Goal: Task Accomplishment & Management: Use online tool/utility

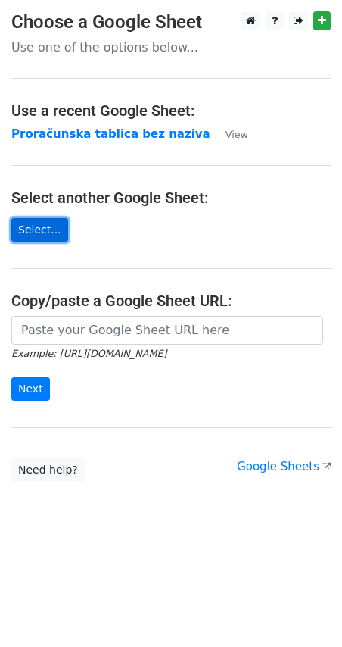
click at [33, 232] on link "Select..." at bounding box center [39, 229] width 57 height 23
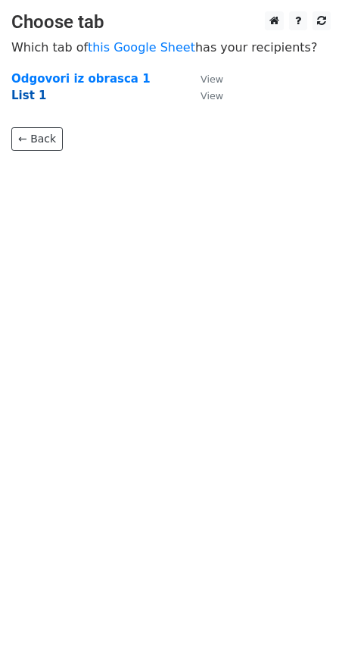
click at [19, 97] on strong "List 1" at bounding box center [28, 96] width 35 height 14
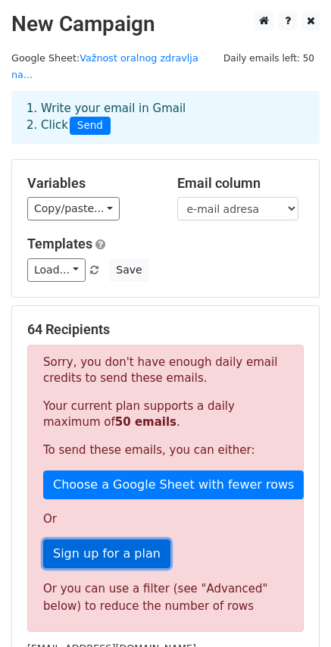
click at [123, 539] on link "Sign up for a plan" at bounding box center [106, 553] width 127 height 29
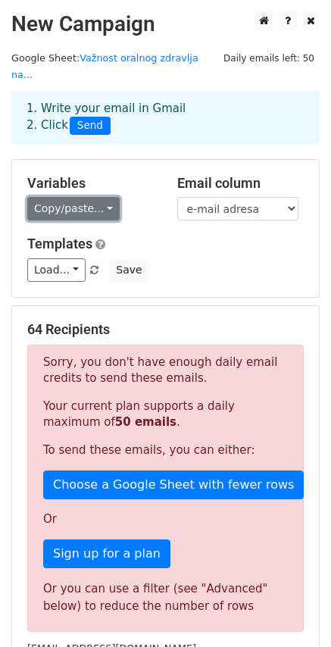
click at [99, 197] on link "Copy/paste..." at bounding box center [73, 208] width 92 height 23
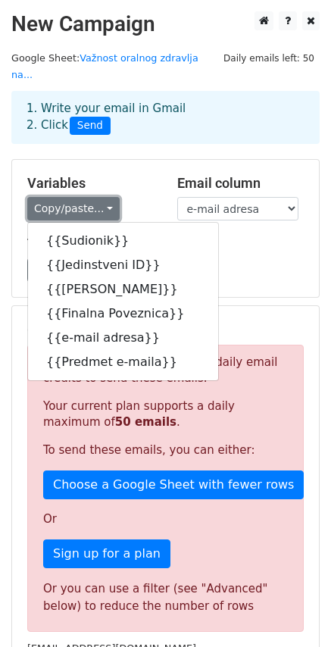
click at [99, 197] on link "Copy/paste..." at bounding box center [73, 208] width 92 height 23
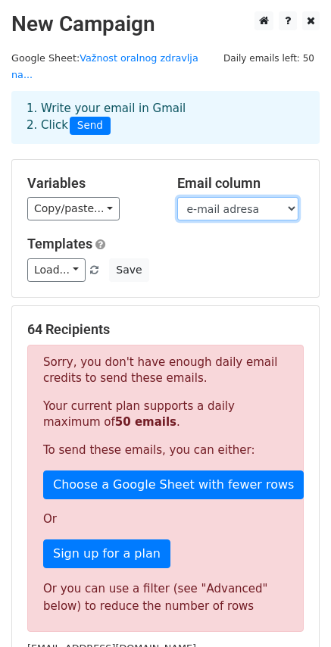
click at [232, 197] on select "Sudionik Jedinstveni ID Glavna Poveznica Finalna Poveznica e-mail adresa Predme…" at bounding box center [237, 208] width 121 height 23
click at [177, 197] on select "Sudionik Jedinstveni ID Glavna Poveznica Finalna Poveznica e-mail adresa Predme…" at bounding box center [237, 208] width 121 height 23
click at [222, 197] on select "Sudionik Jedinstveni ID Glavna Poveznica Finalna Poveznica e-mail adresa Predme…" at bounding box center [237, 208] width 121 height 23
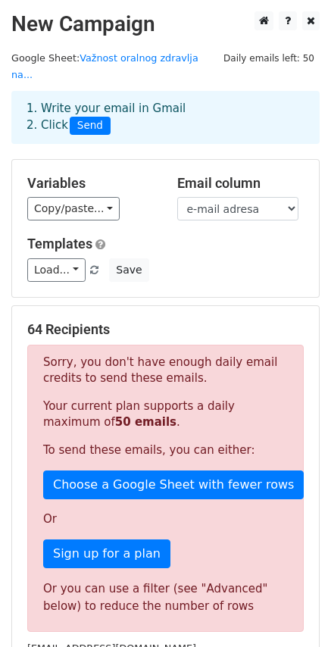
click at [159, 284] on form "Variables Copy/paste... {{Sudionik}} {{Jedinstveni ID}} {{Glavna Poveznica}} {{…" at bounding box center [165, 499] width 308 height 681
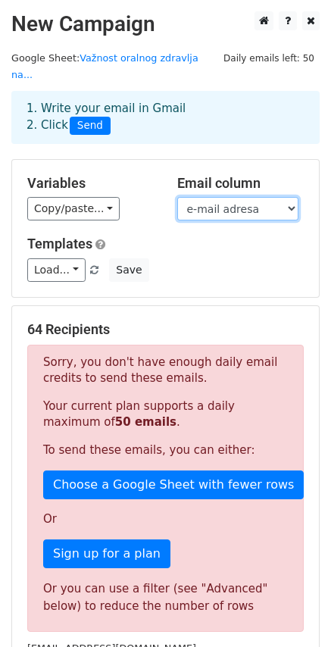
click at [291, 197] on select "Sudionik Jedinstveni ID Glavna Poveznica Finalna Poveznica e-mail adresa Predme…" at bounding box center [237, 208] width 121 height 23
click at [177, 197] on select "Sudionik Jedinstveni ID Glavna Poveznica Finalna Poveznica e-mail adresa Predme…" at bounding box center [237, 208] width 121 height 23
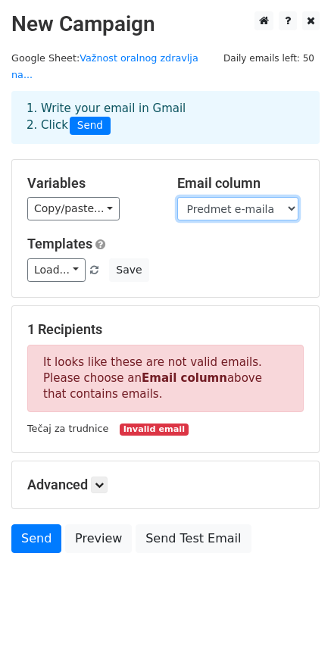
click at [292, 197] on select "Sudionik Jedinstveni ID Glavna Poveznica Finalna Poveznica e-mail adresa Predme…" at bounding box center [237, 208] width 121 height 23
select select "e-mail adresa"
click at [177, 197] on select "Sudionik Jedinstveni ID Glavna Poveznica Finalna Poveznica e-mail adresa Predme…" at bounding box center [237, 208] width 121 height 23
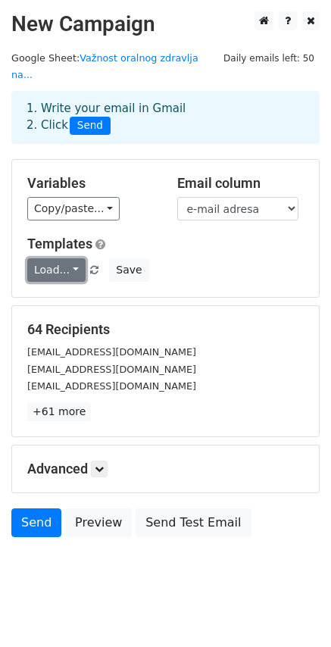
click at [69, 258] on link "Load..." at bounding box center [56, 269] width 58 height 23
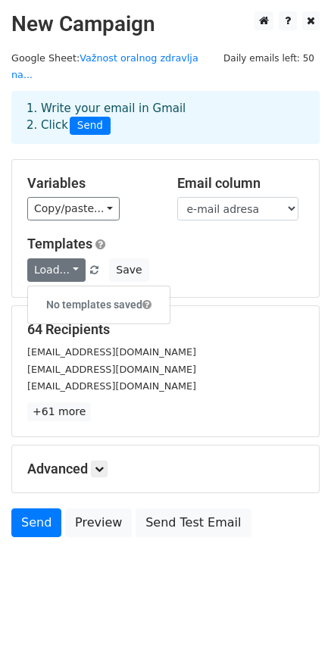
click at [226, 260] on div "Load... No templates saved Save" at bounding box center [165, 269] width 299 height 23
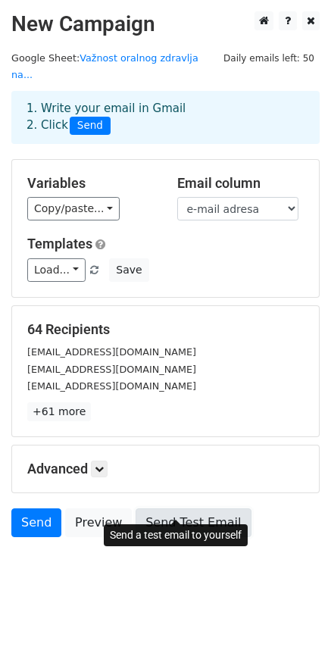
click at [176, 508] on link "Send Test Email" at bounding box center [193, 522] width 115 height 29
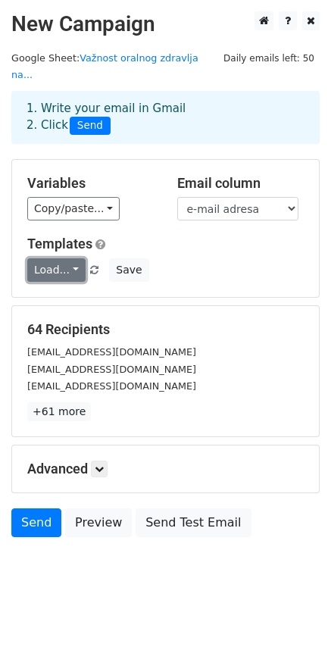
click at [78, 258] on link "Load..." at bounding box center [56, 269] width 58 height 23
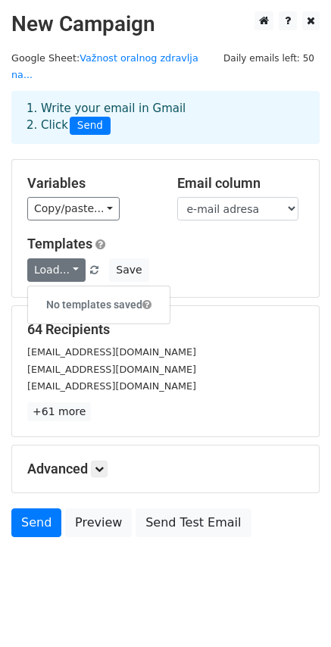
click at [178, 258] on div "Load... No templates saved Save" at bounding box center [165, 269] width 299 height 23
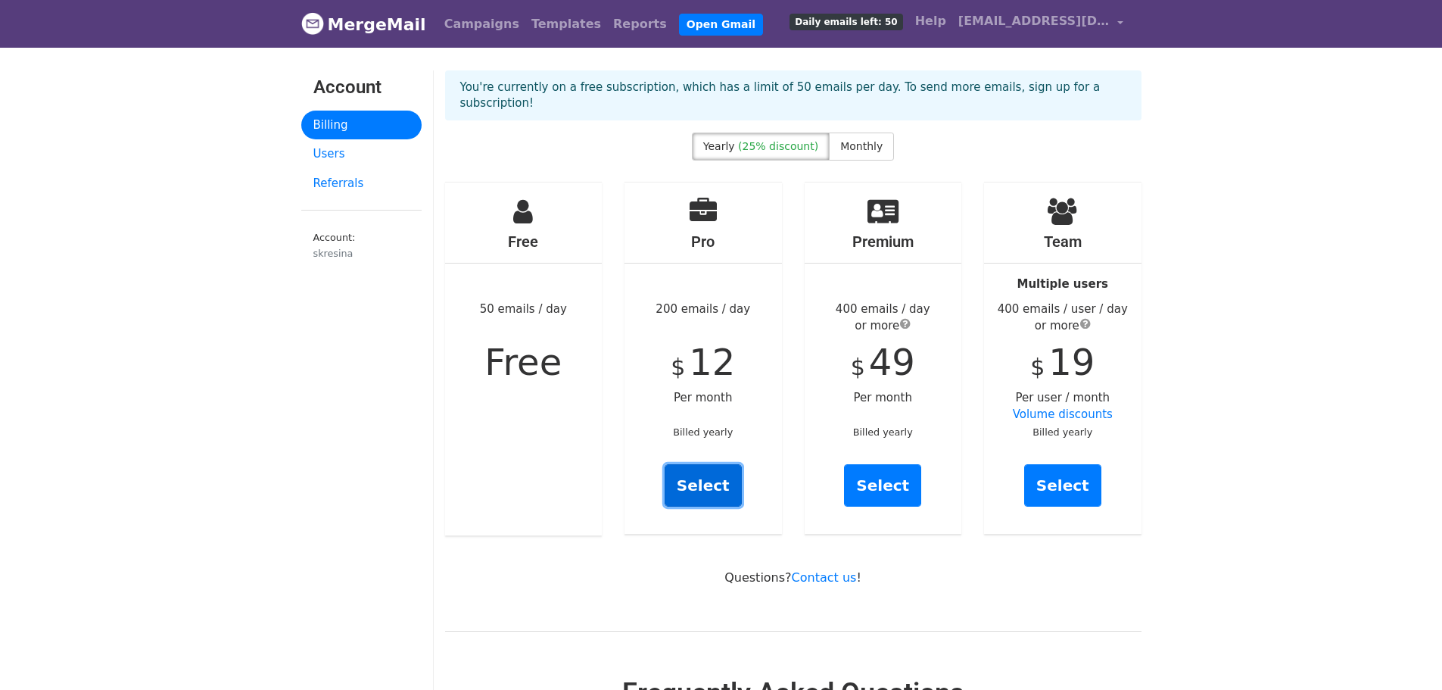
click at [703, 464] on link "Select" at bounding box center [703, 485] width 77 height 42
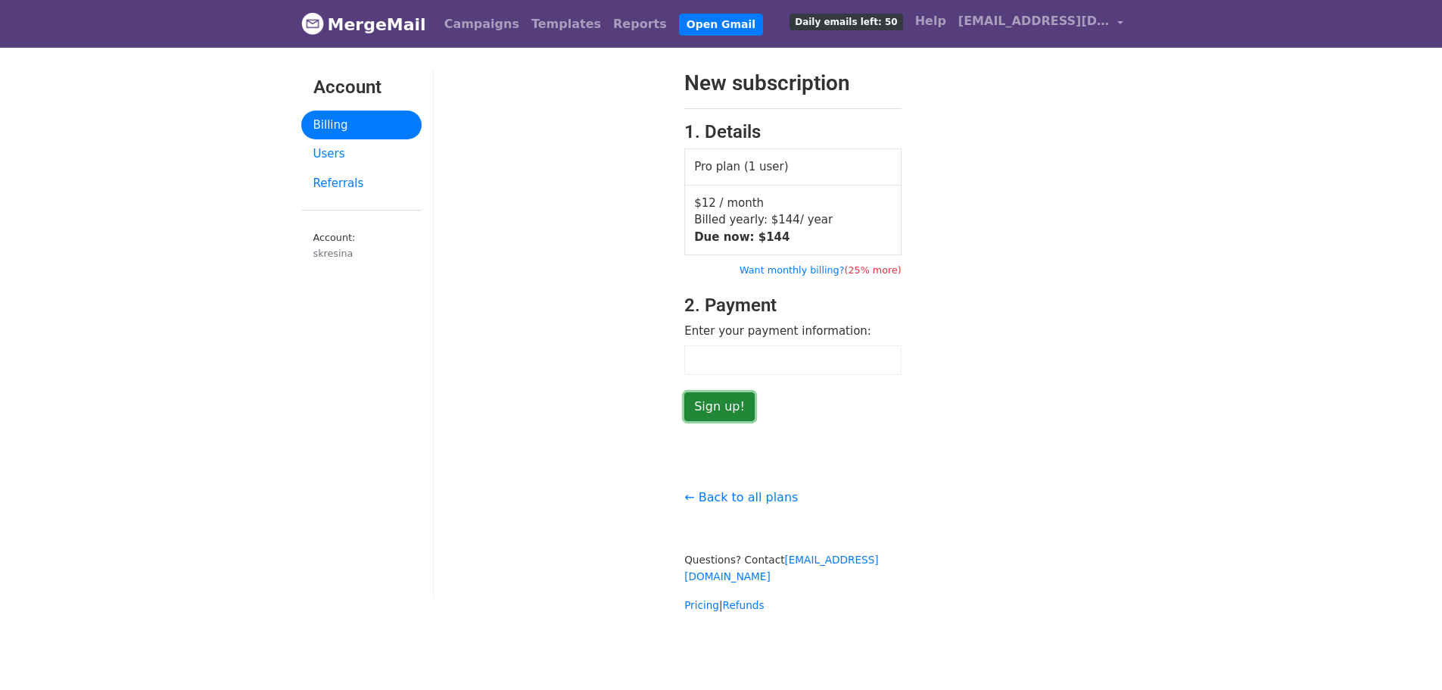
click at [717, 409] on input "Sign up!" at bounding box center [719, 406] width 70 height 29
click at [728, 408] on input "Sign up!" at bounding box center [719, 406] width 70 height 29
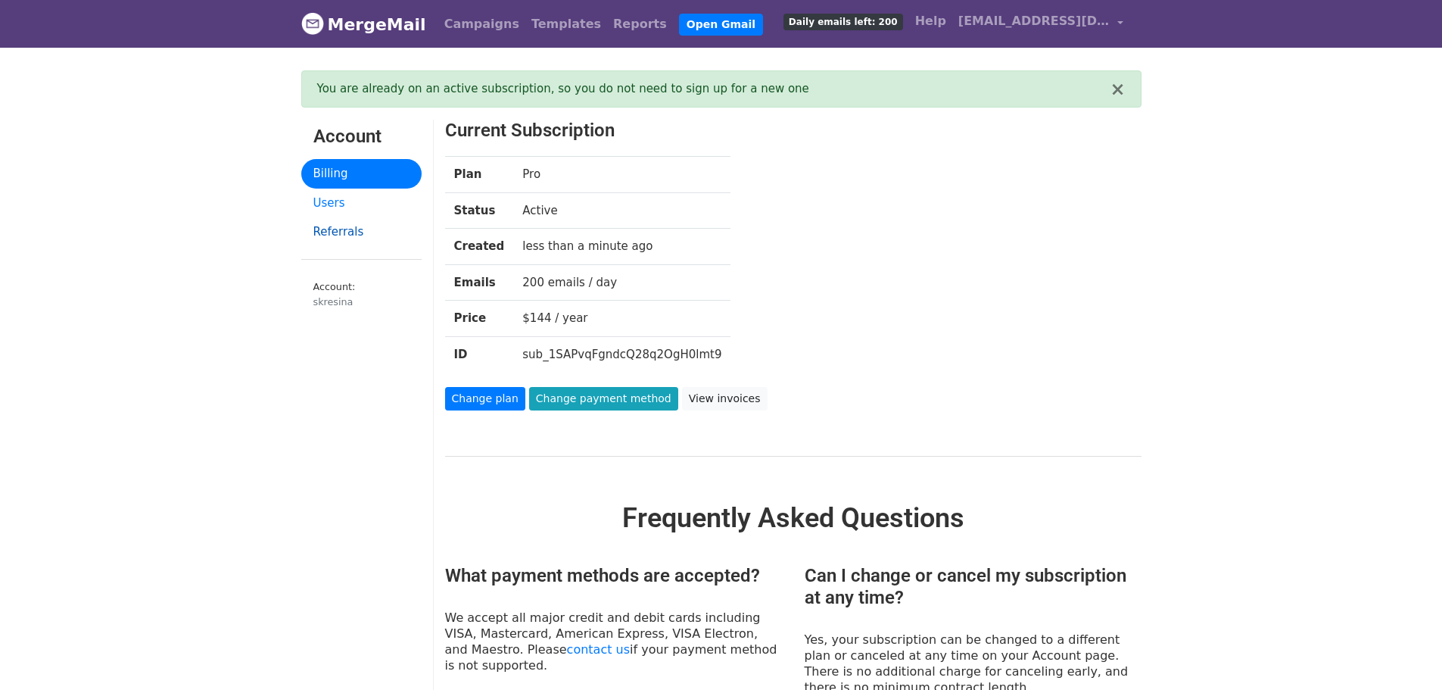
click at [330, 232] on link "Referrals" at bounding box center [361, 232] width 120 height 30
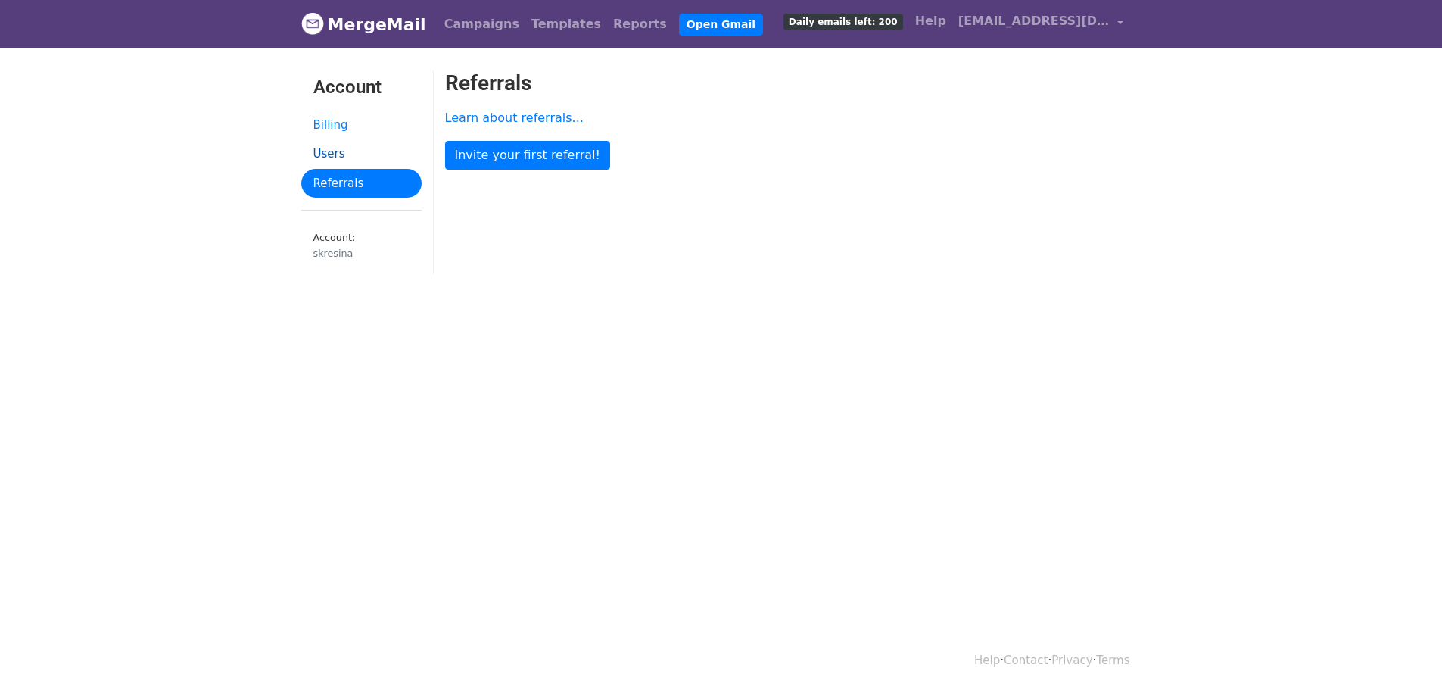
click at [328, 148] on link "Users" at bounding box center [361, 154] width 120 height 30
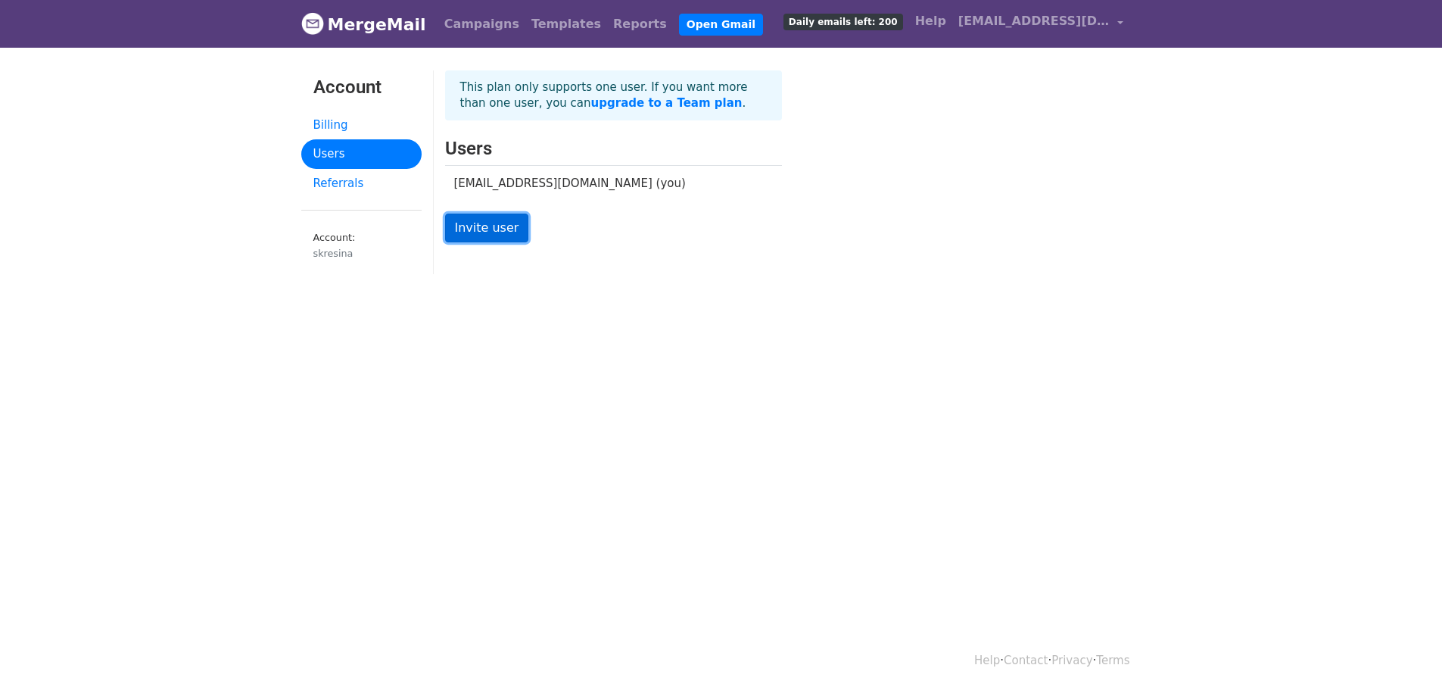
click at [482, 231] on link "Invite user" at bounding box center [487, 228] width 84 height 29
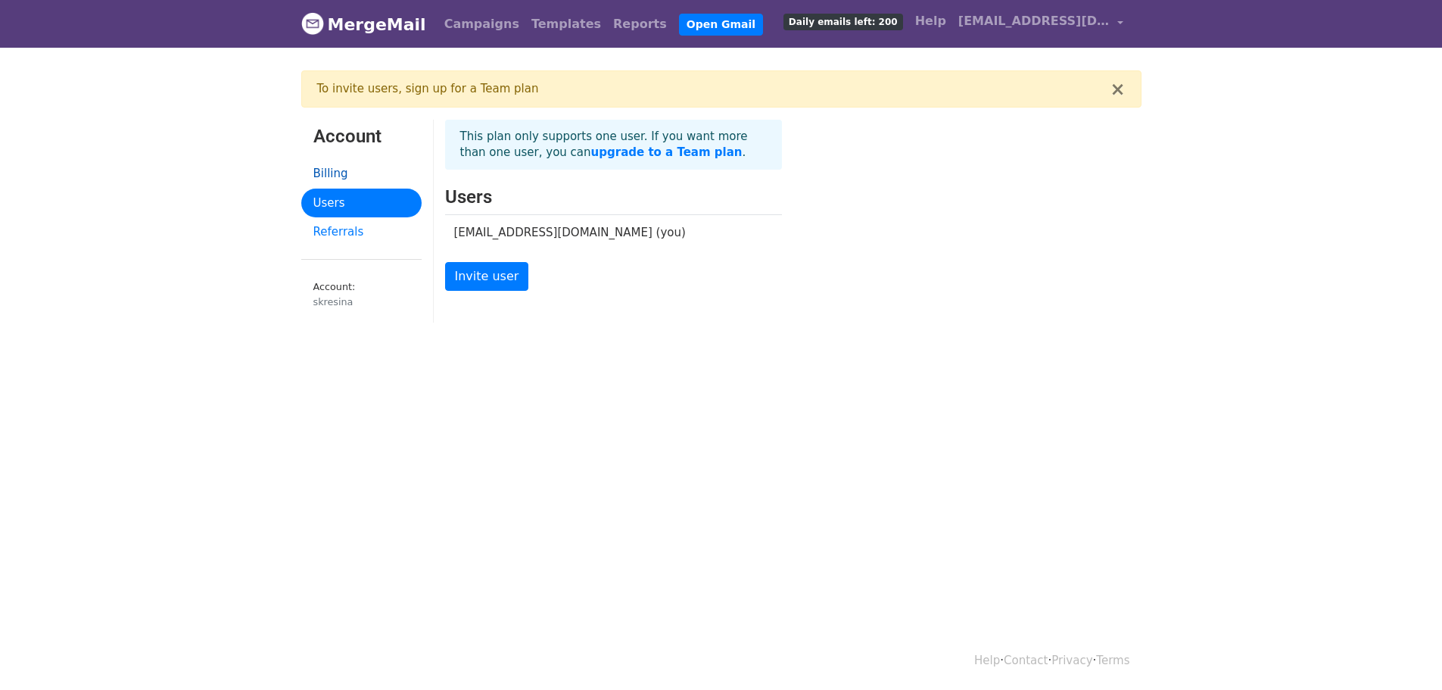
click at [323, 173] on link "Billing" at bounding box center [361, 174] width 120 height 30
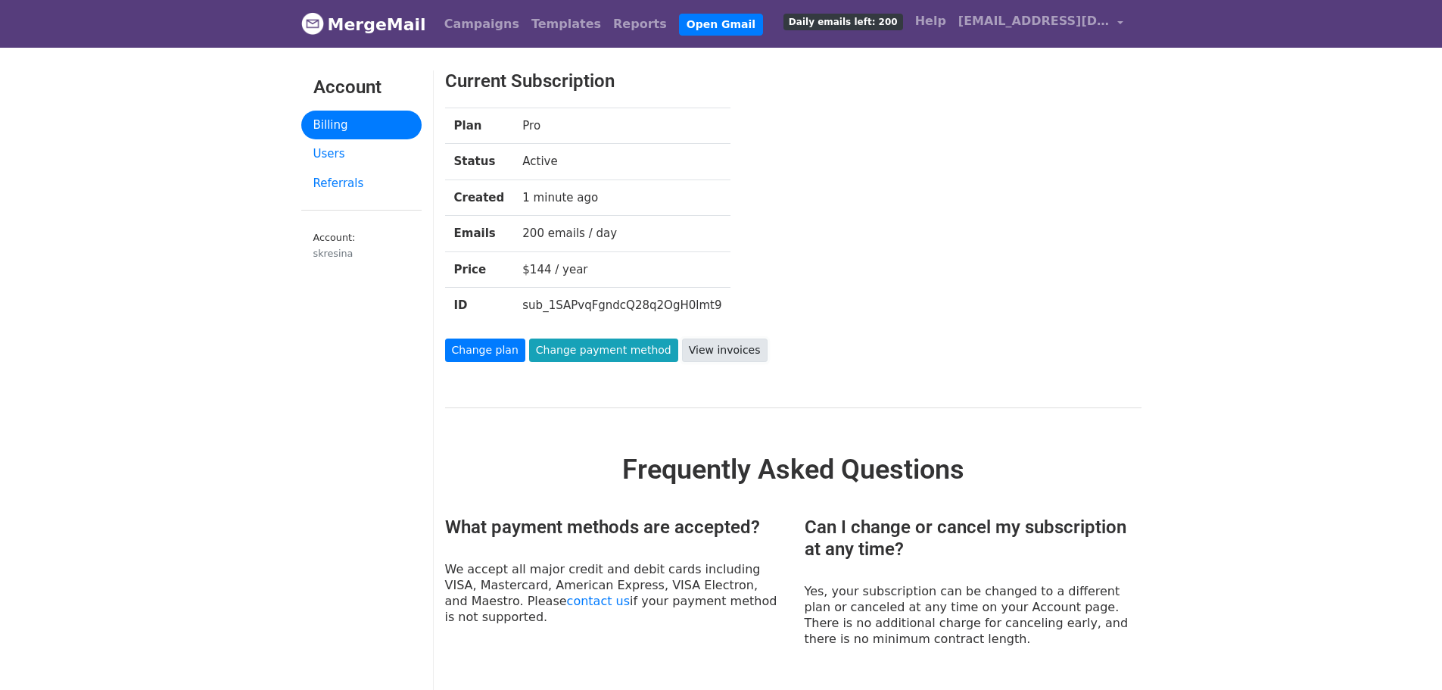
click at [719, 347] on link "View invoices" at bounding box center [725, 349] width 86 height 23
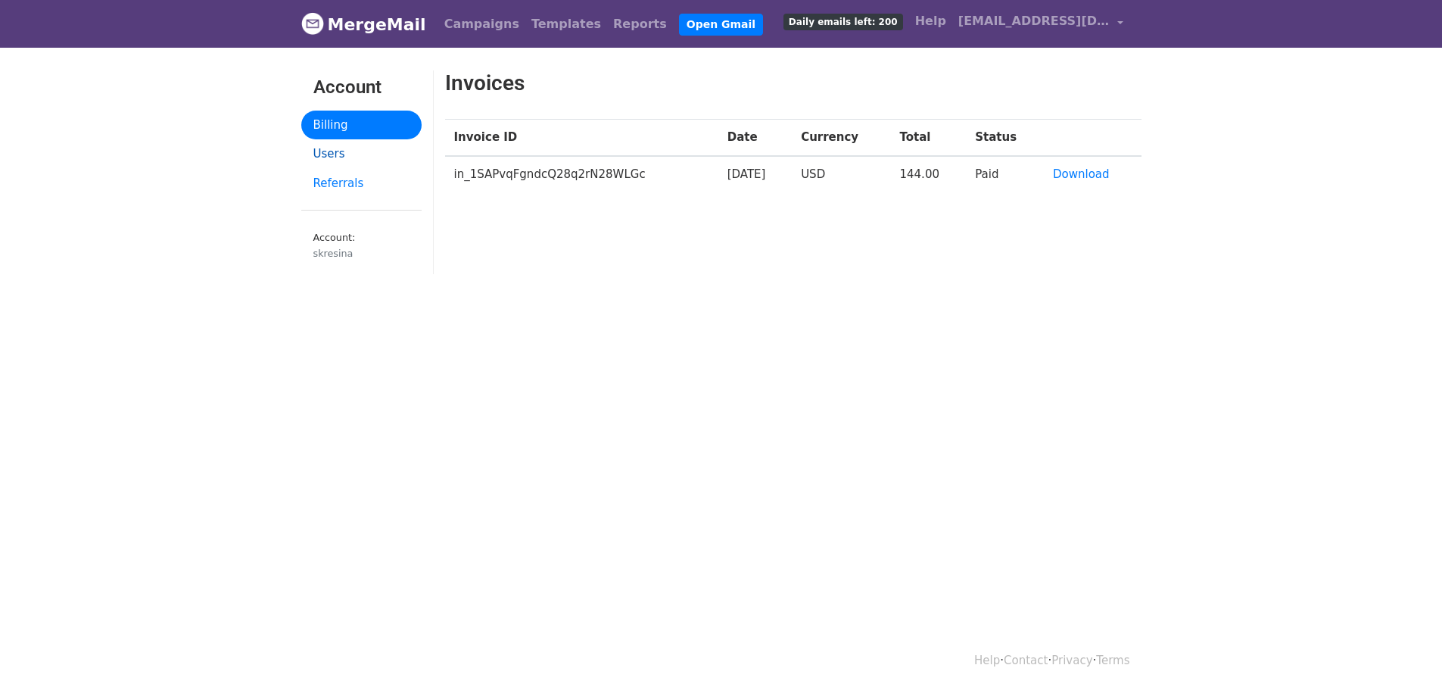
click at [329, 151] on link "Users" at bounding box center [361, 154] width 120 height 30
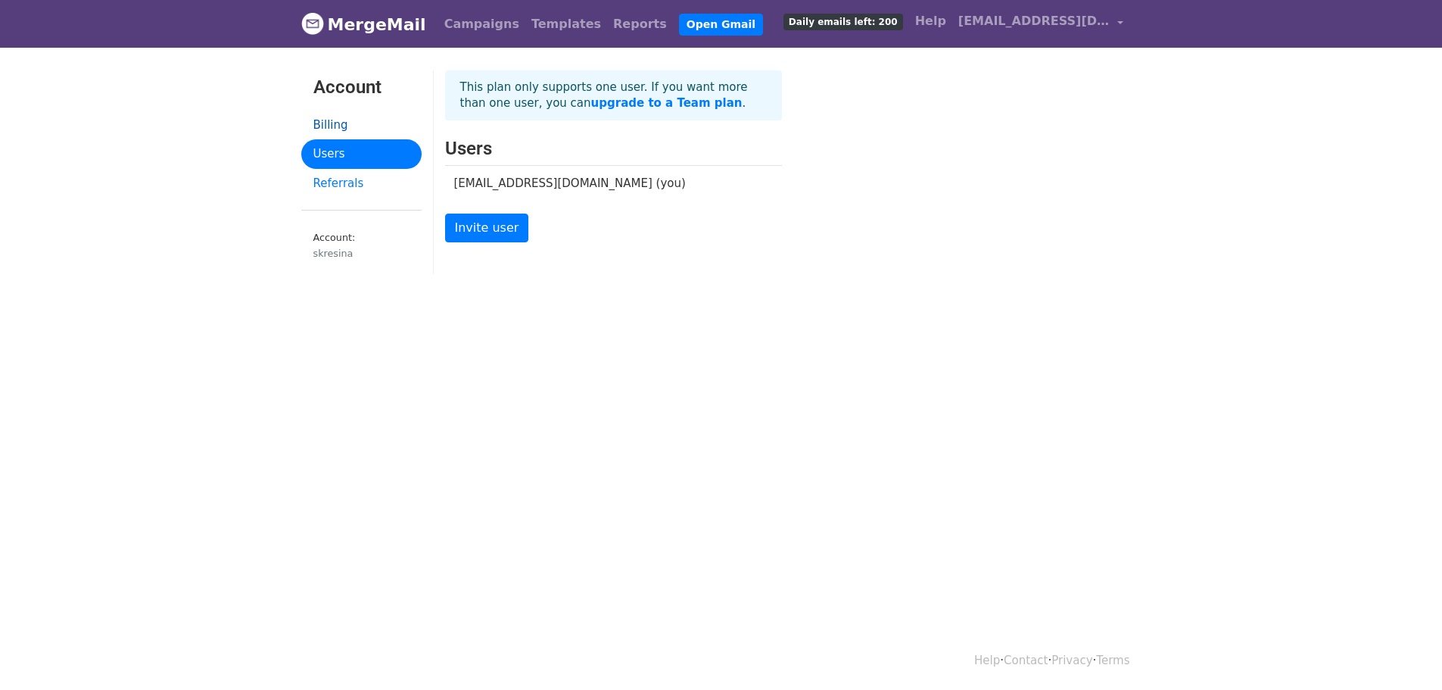
click at [326, 123] on link "Billing" at bounding box center [361, 126] width 120 height 30
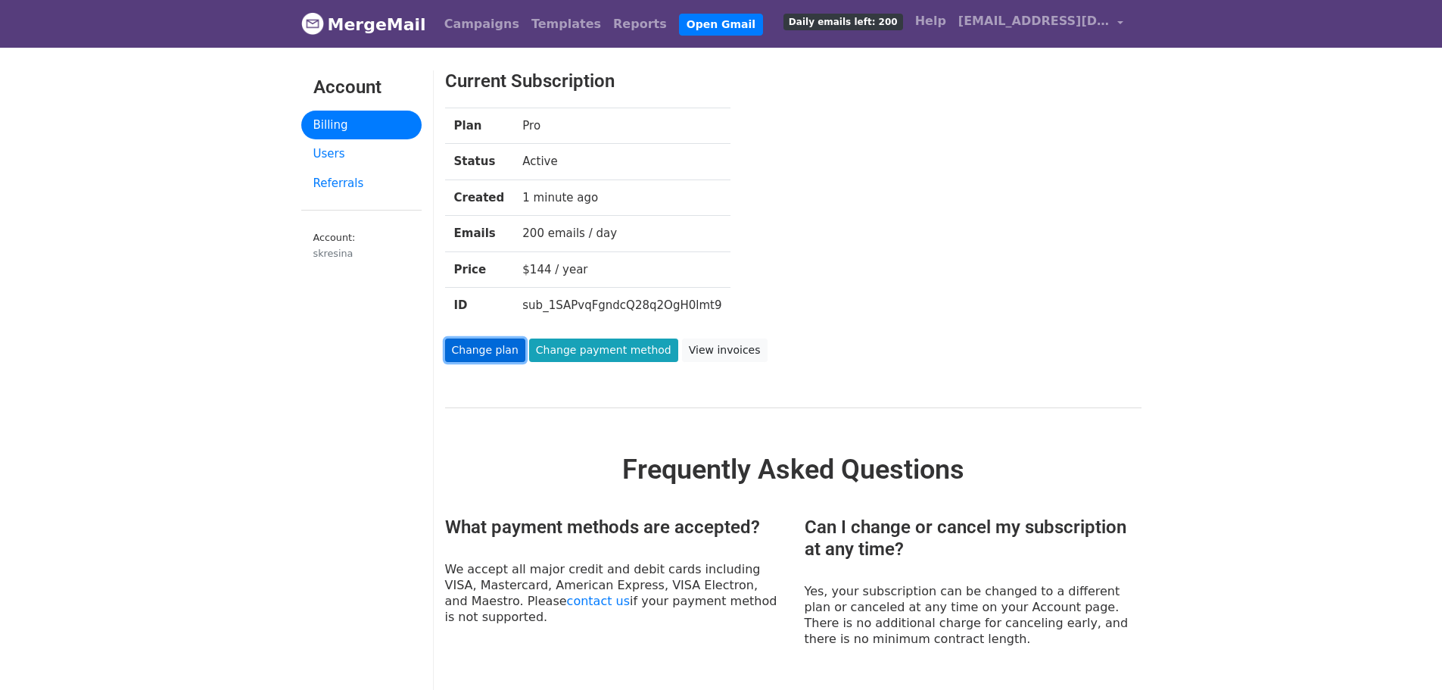
click at [491, 346] on link "Change plan" at bounding box center [485, 349] width 80 height 23
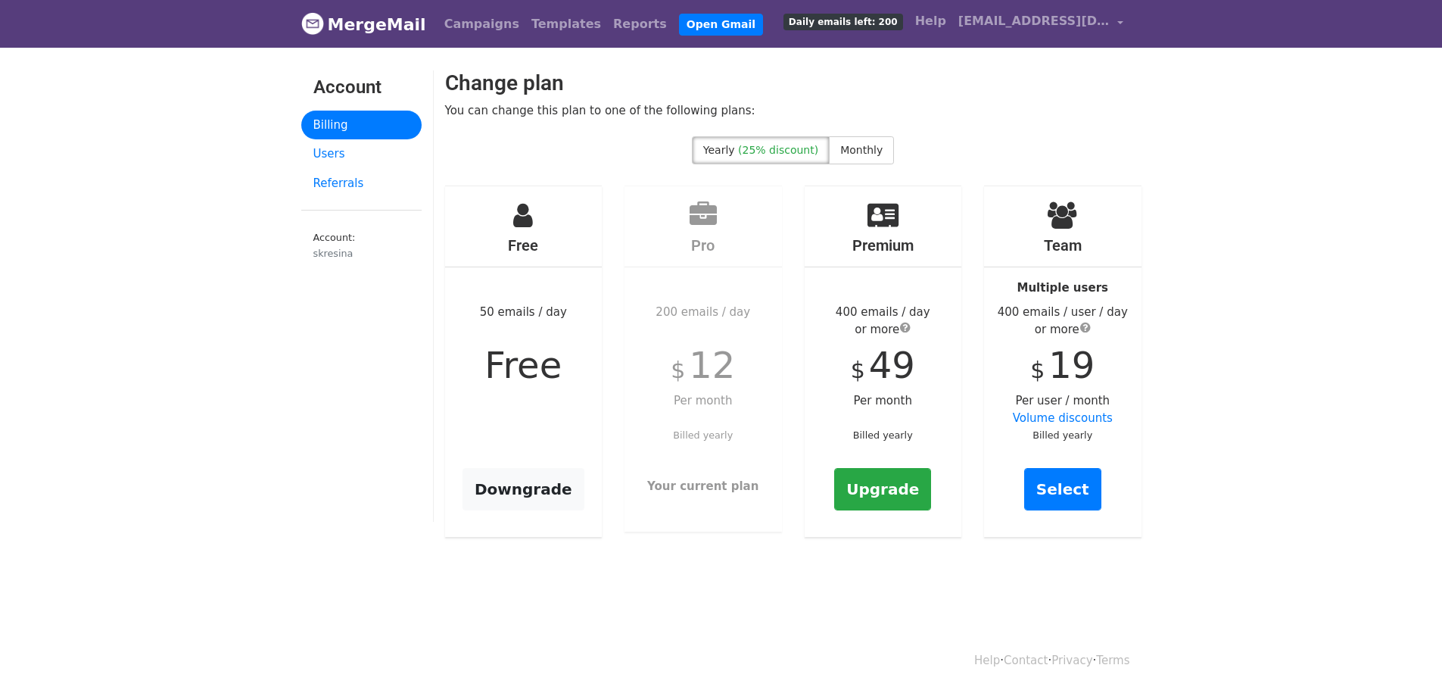
click at [716, 357] on span "12" at bounding box center [712, 365] width 46 height 42
click at [725, 490] on strong "Your current plan" at bounding box center [702, 486] width 111 height 14
click at [862, 153] on span "Monthly" at bounding box center [861, 150] width 42 height 12
click at [705, 488] on link "Select" at bounding box center [703, 489] width 77 height 42
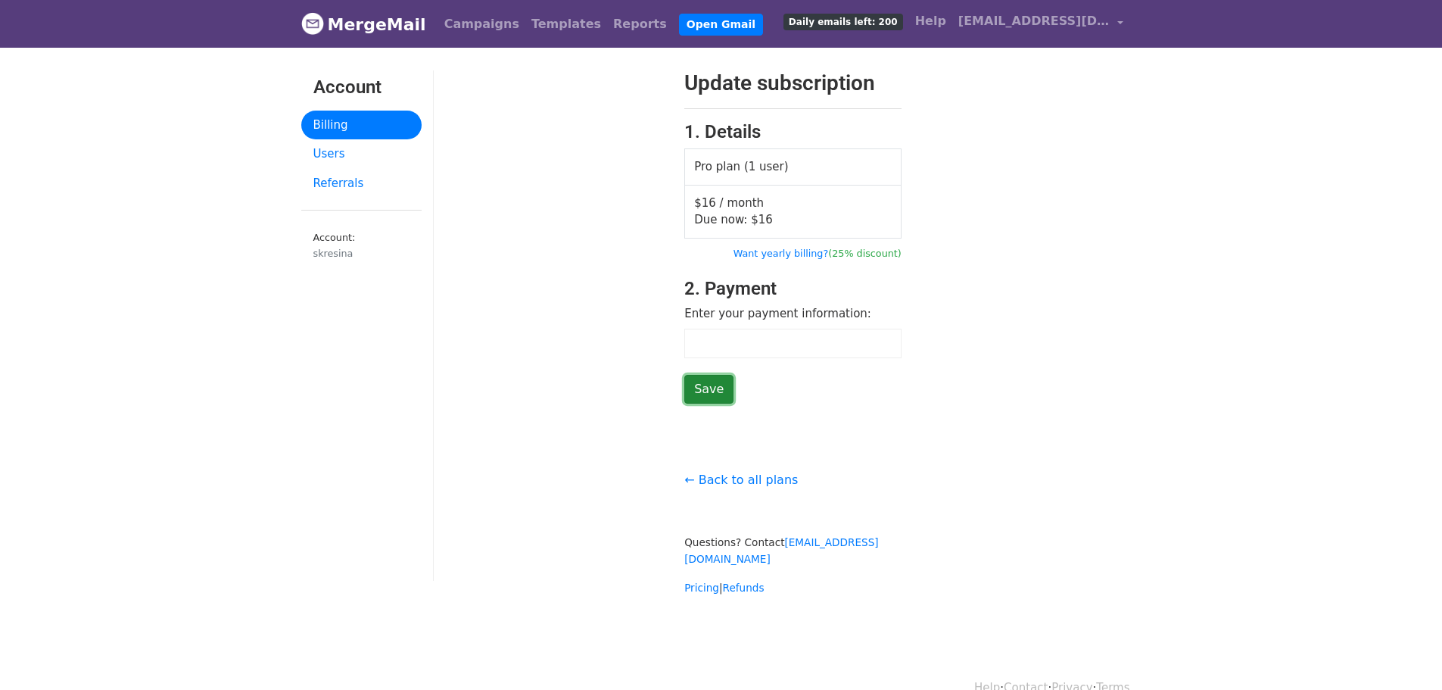
click at [709, 392] on input "Save" at bounding box center [708, 389] width 49 height 29
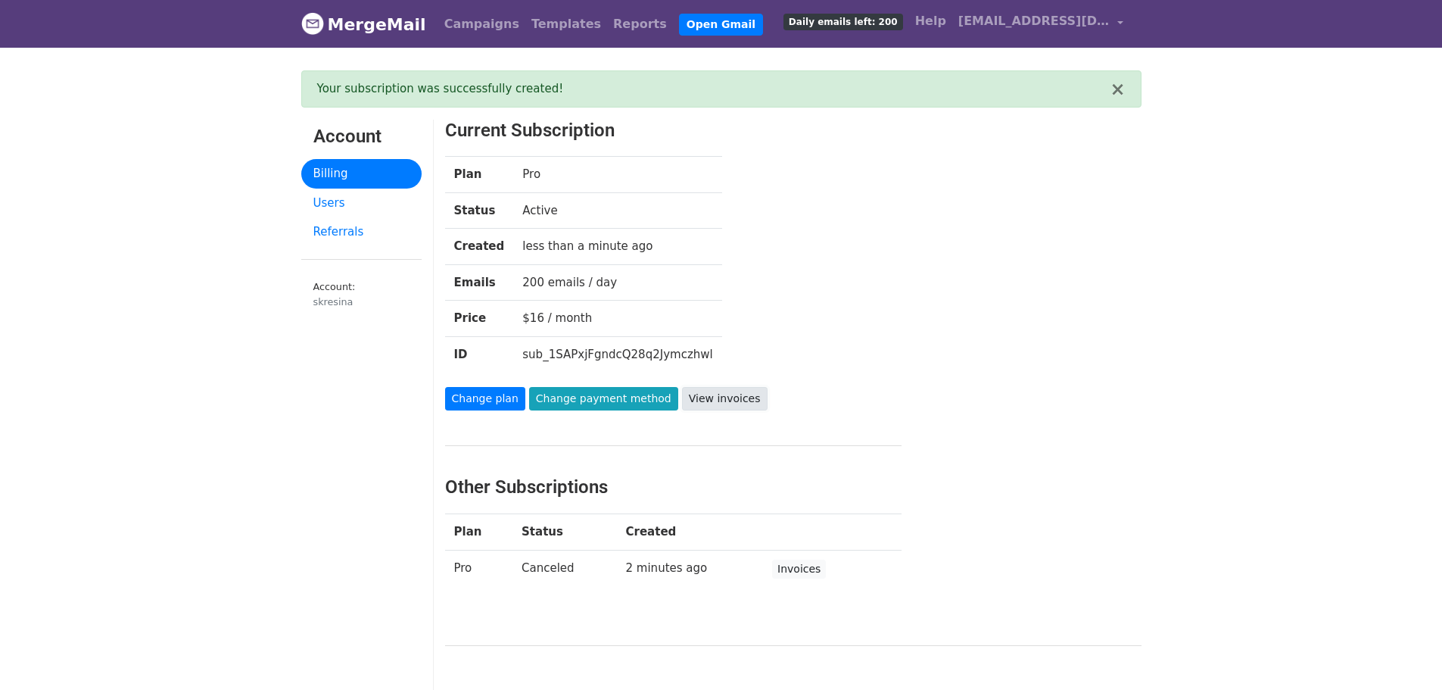
click at [704, 394] on link "View invoices" at bounding box center [725, 398] width 86 height 23
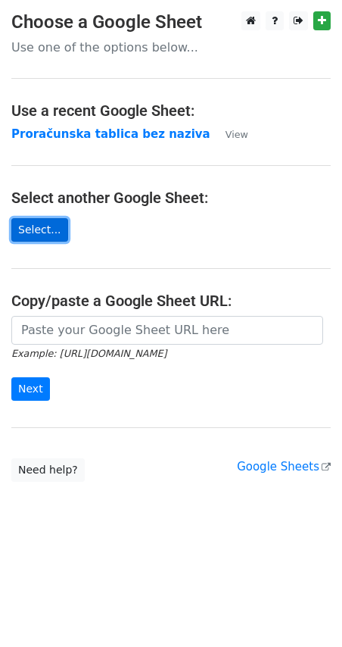
click at [33, 232] on link "Select..." at bounding box center [39, 229] width 57 height 23
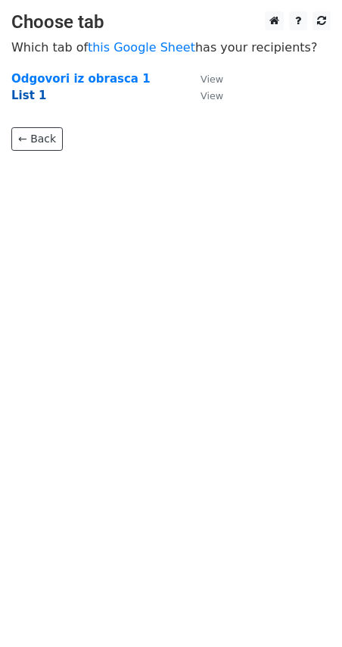
click at [26, 99] on strong "List 1" at bounding box center [28, 96] width 35 height 14
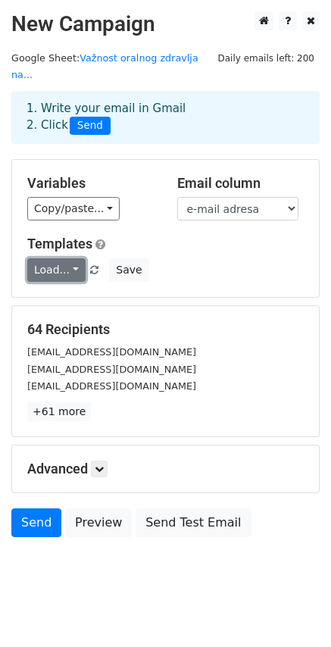
click at [60, 258] on link "Load..." at bounding box center [56, 269] width 58 height 23
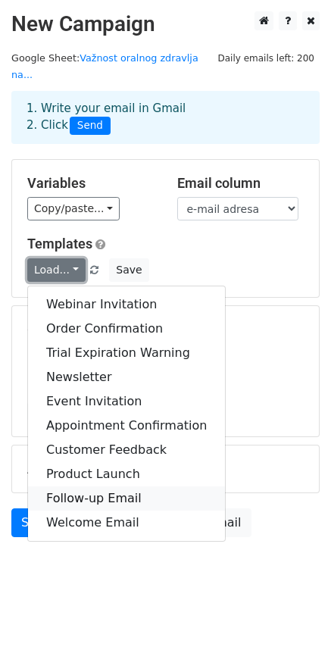
scroll to position [2, 0]
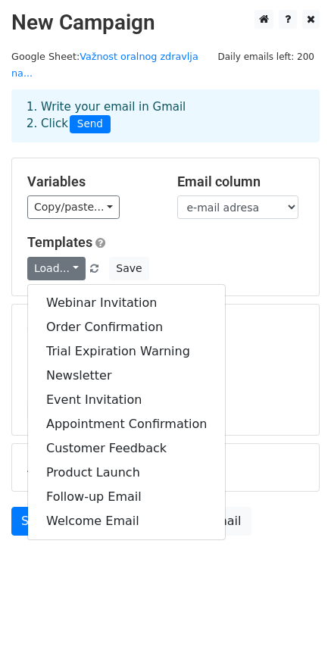
click at [243, 257] on div "Load... Webinar Invitation Order Confirmation Trial Expiration Warning Newslett…" at bounding box center [165, 268] width 299 height 23
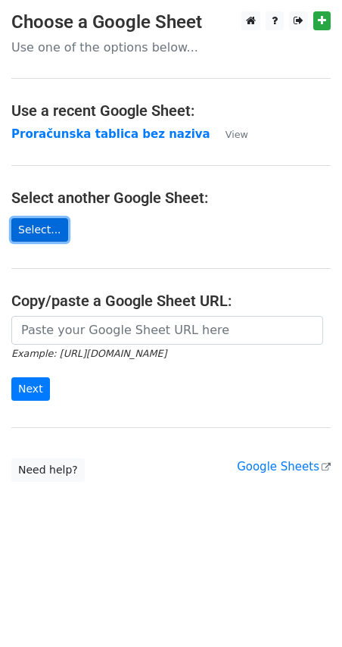
click at [46, 225] on link "Select..." at bounding box center [39, 229] width 57 height 23
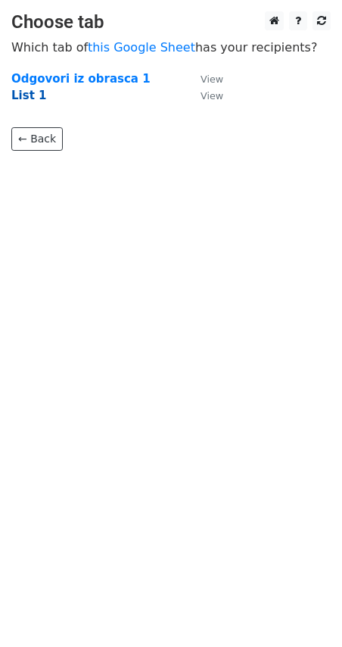
click at [21, 95] on strong "List 1" at bounding box center [28, 96] width 35 height 14
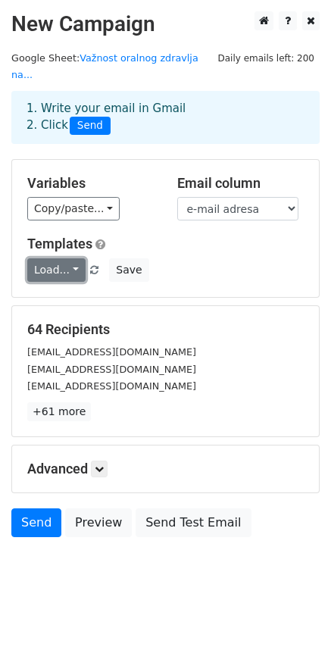
click at [66, 258] on link "Load..." at bounding box center [56, 269] width 58 height 23
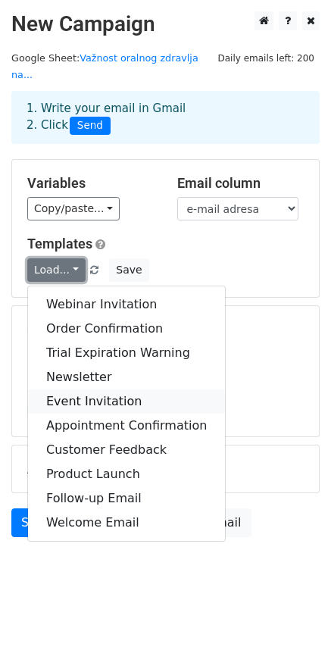
scroll to position [2, 0]
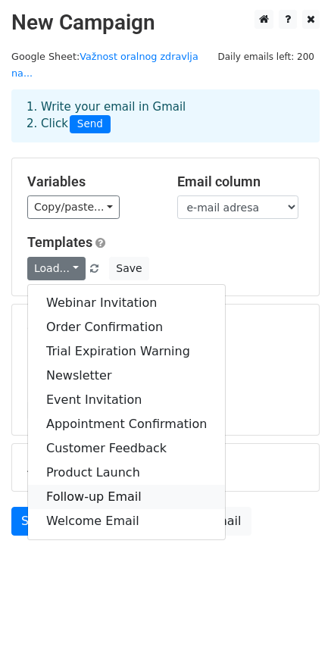
click at [106, 485] on link "Follow-up Email" at bounding box center [126, 497] width 197 height 24
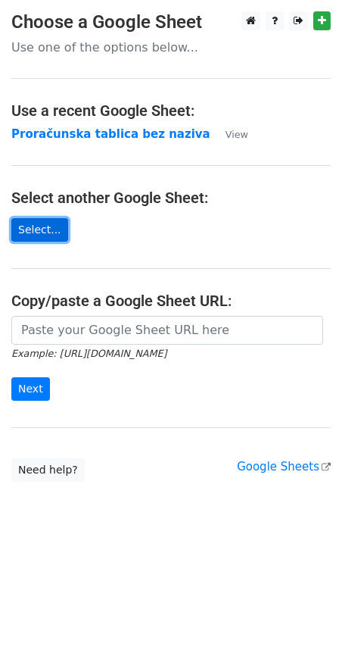
click at [39, 223] on link "Select..." at bounding box center [39, 229] width 57 height 23
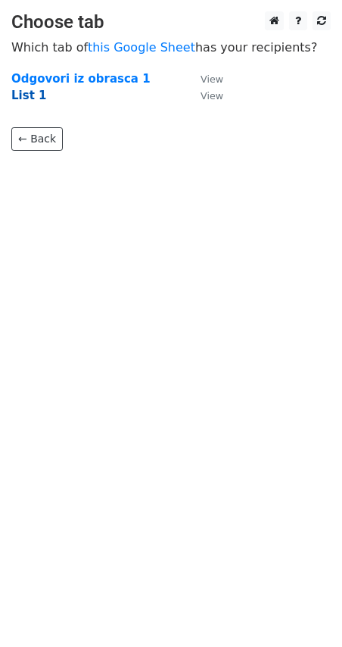
click at [23, 93] on strong "List 1" at bounding box center [28, 96] width 35 height 14
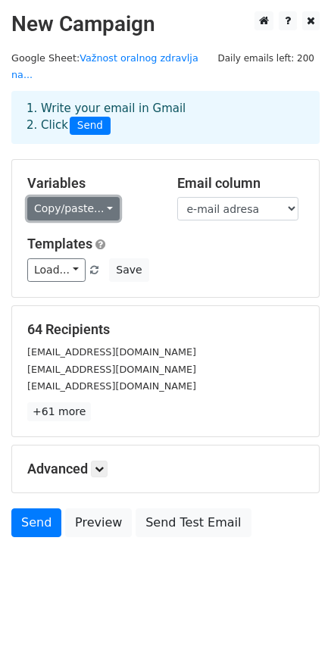
click at [99, 197] on link "Copy/paste..." at bounding box center [73, 208] width 92 height 23
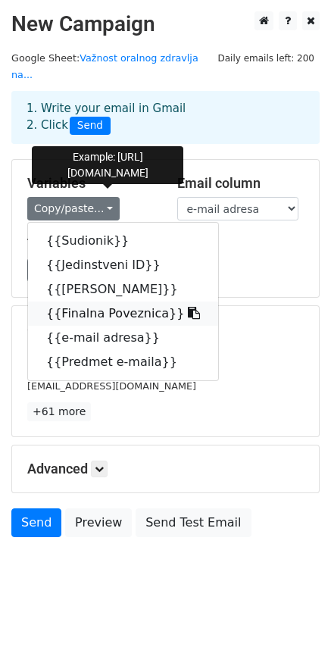
click at [121, 302] on link "{{Finalna Poveznica}}" at bounding box center [123, 313] width 190 height 24
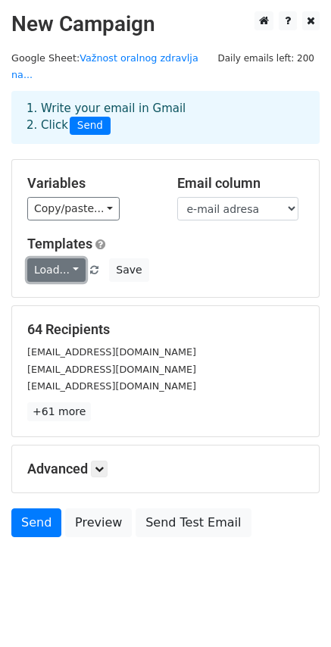
click at [72, 258] on link "Load..." at bounding box center [56, 269] width 58 height 23
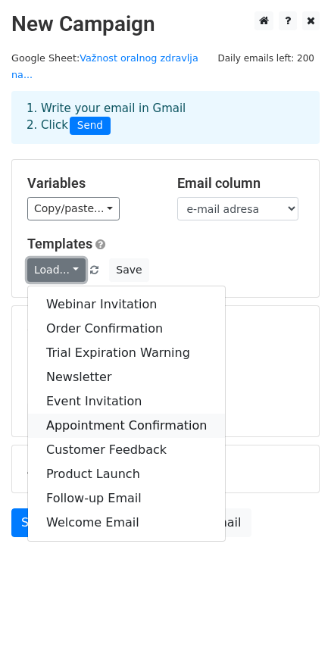
scroll to position [2, 0]
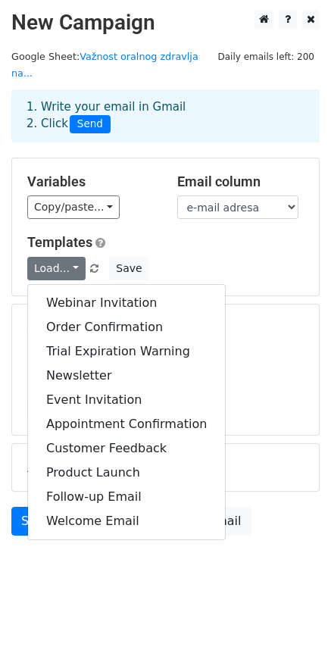
click at [193, 234] on h5 "Templates" at bounding box center [165, 242] width 276 height 17
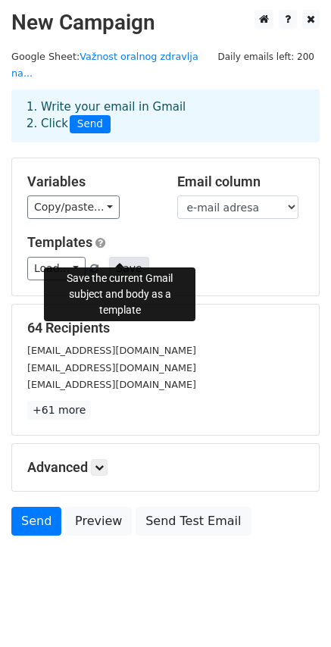
click at [123, 257] on button "Save" at bounding box center [128, 268] width 39 height 23
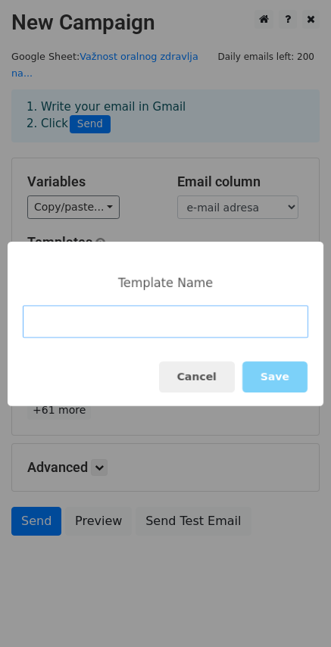
click at [115, 315] on input at bounding box center [165, 321] width 285 height 33
type input "Upitnik nakon edukacije"
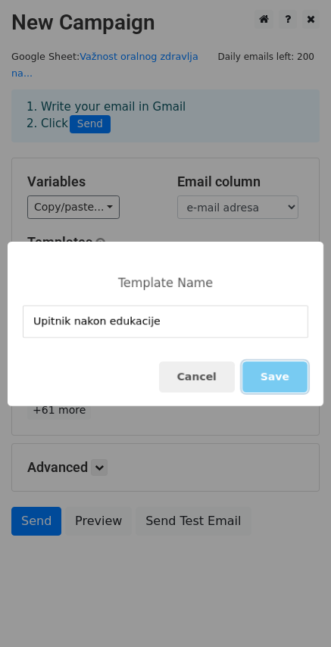
click at [280, 382] on button "Save" at bounding box center [274, 376] width 65 height 31
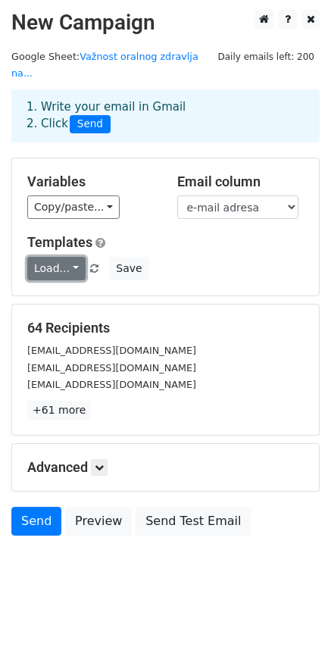
click at [73, 257] on link "Load..." at bounding box center [56, 268] width 58 height 23
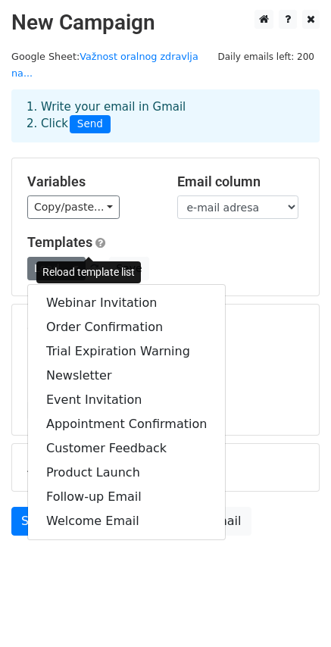
click at [90, 264] on span at bounding box center [94, 269] width 8 height 10
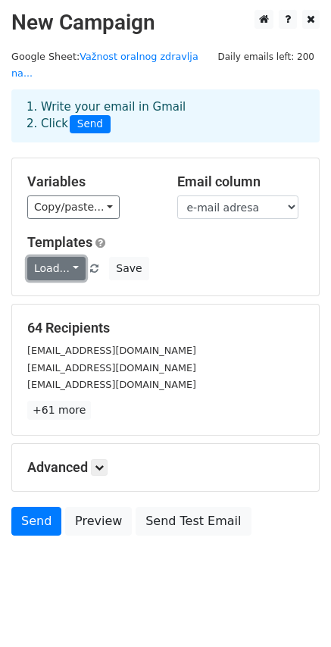
click at [67, 257] on link "Load..." at bounding box center [56, 268] width 58 height 23
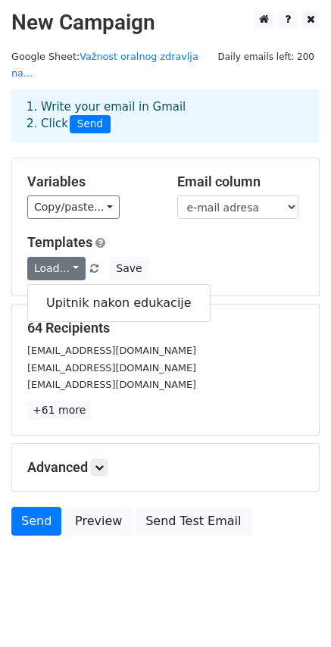
click at [227, 234] on h5 "Templates" at bounding box center [165, 242] width 276 height 17
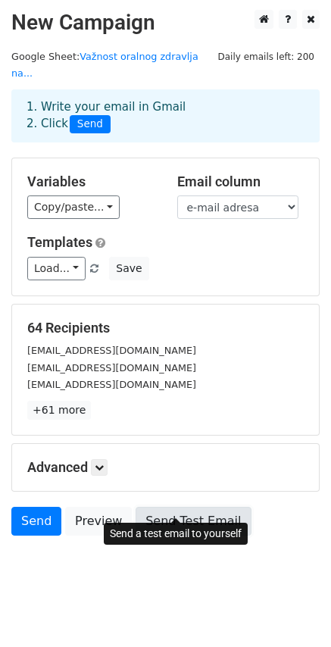
click at [190, 510] on link "Send Test Email" at bounding box center [193, 521] width 115 height 29
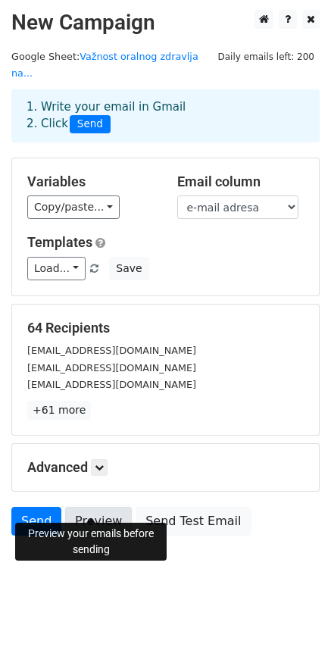
click at [94, 510] on link "Preview" at bounding box center [98, 521] width 67 height 29
